Goal: Find specific page/section: Find specific page/section

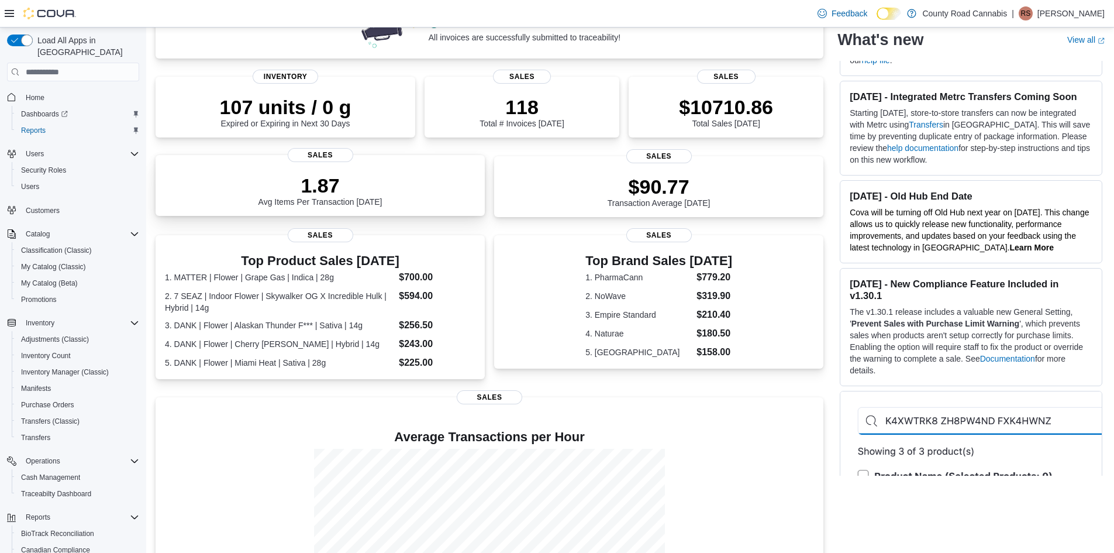
scroll to position [175, 0]
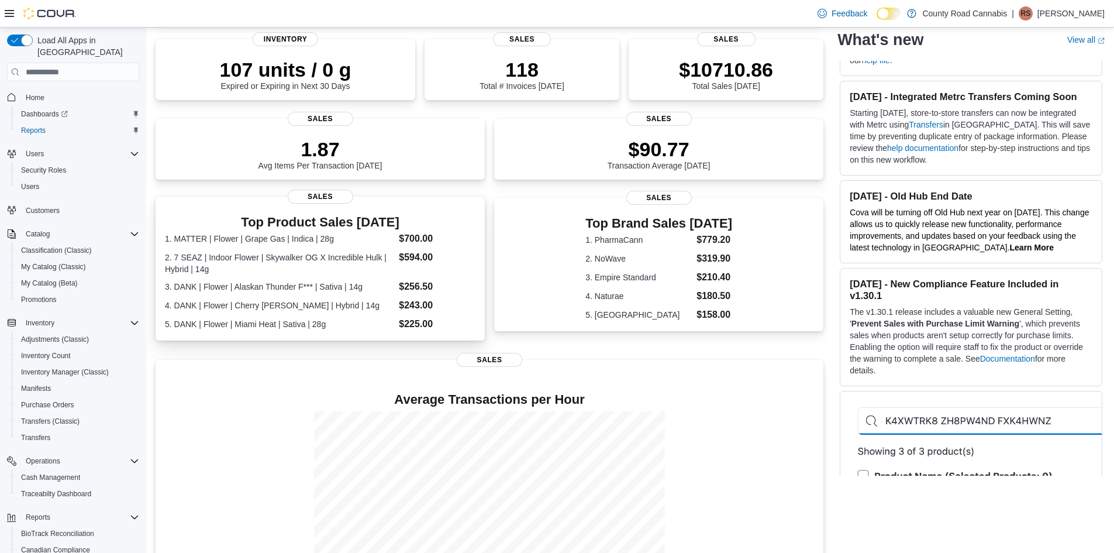
click at [286, 272] on dl "1. MATTER | Flower | Grape Gas | Indica | 28g $700.00 2. 7 SEAZ | Indoor Flower…" at bounding box center [320, 281] width 310 height 99
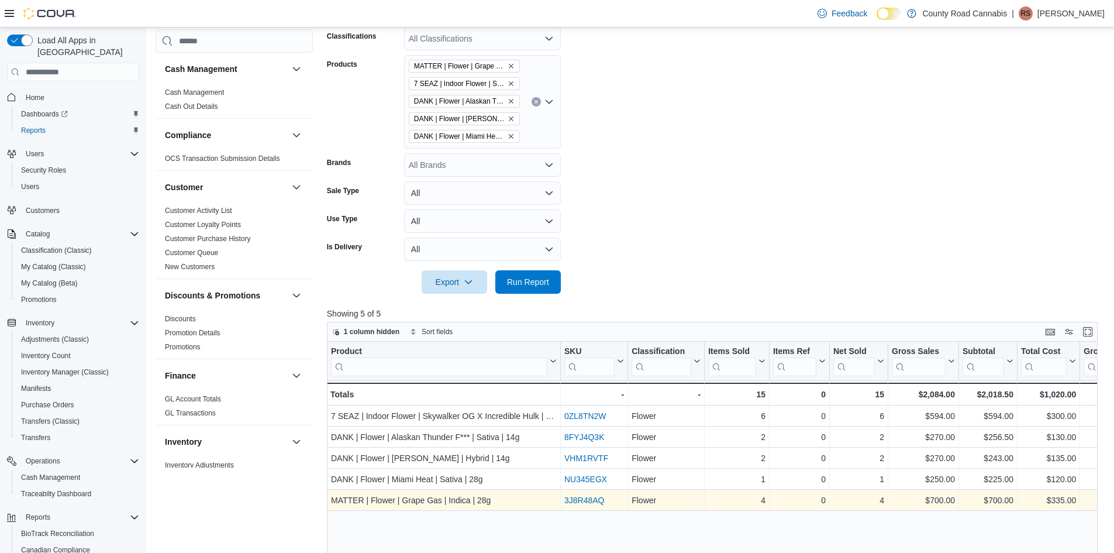
scroll to position [234, 0]
